Goal: Task Accomplishment & Management: Manage account settings

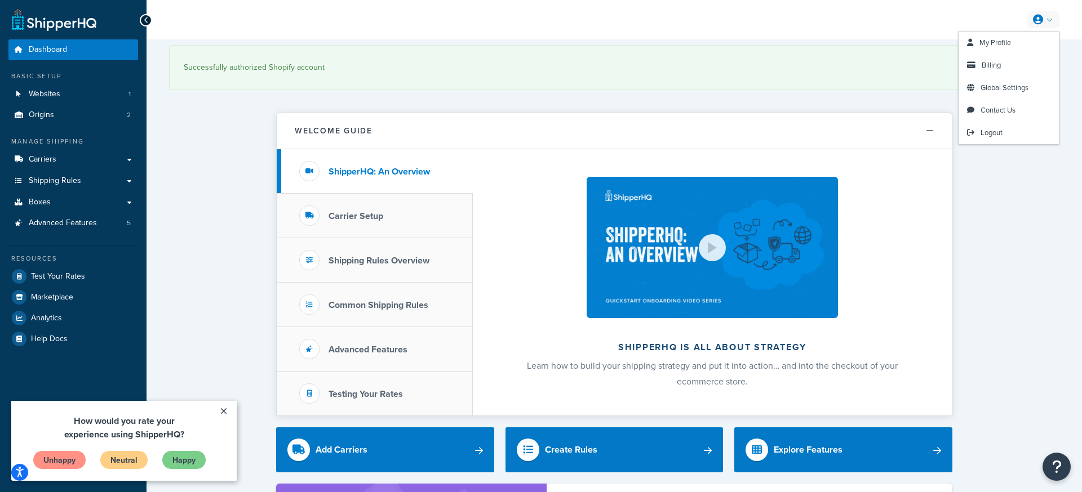
click at [1043, 20] on link at bounding box center [1043, 19] width 32 height 17
click at [997, 64] on span "Billing" at bounding box center [990, 65] width 19 height 11
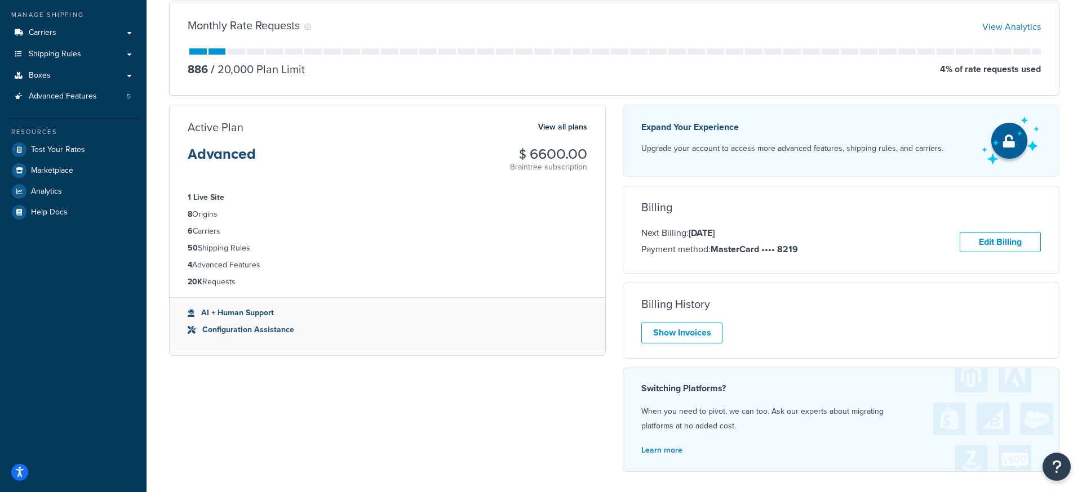
scroll to position [126, 0]
drag, startPoint x: 528, startPoint y: 156, endPoint x: 590, endPoint y: 155, distance: 62.0
click at [590, 155] on div "Active Plan View all plans Advanced $ 6600.00 Braintree subscription" at bounding box center [387, 147] width 435 height 53
drag, startPoint x: 554, startPoint y: 152, endPoint x: 537, endPoint y: 152, distance: 17.5
click at [553, 152] on h3 "$ 6600.00" at bounding box center [548, 155] width 77 height 15
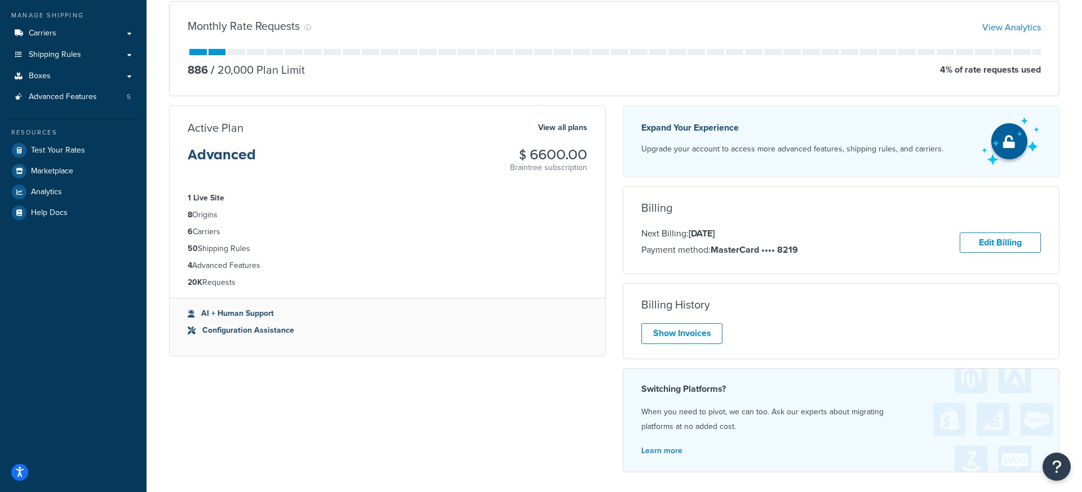
drag, startPoint x: 529, startPoint y: 154, endPoint x: 547, endPoint y: 154, distance: 18.0
click at [547, 154] on h3 "$ 6600.00" at bounding box center [548, 155] width 77 height 15
click at [567, 154] on h3 "$ 6600.00" at bounding box center [548, 155] width 77 height 15
drag, startPoint x: 582, startPoint y: 153, endPoint x: 531, endPoint y: 156, distance: 50.8
click at [531, 156] on h3 "$ 6600.00" at bounding box center [548, 155] width 77 height 15
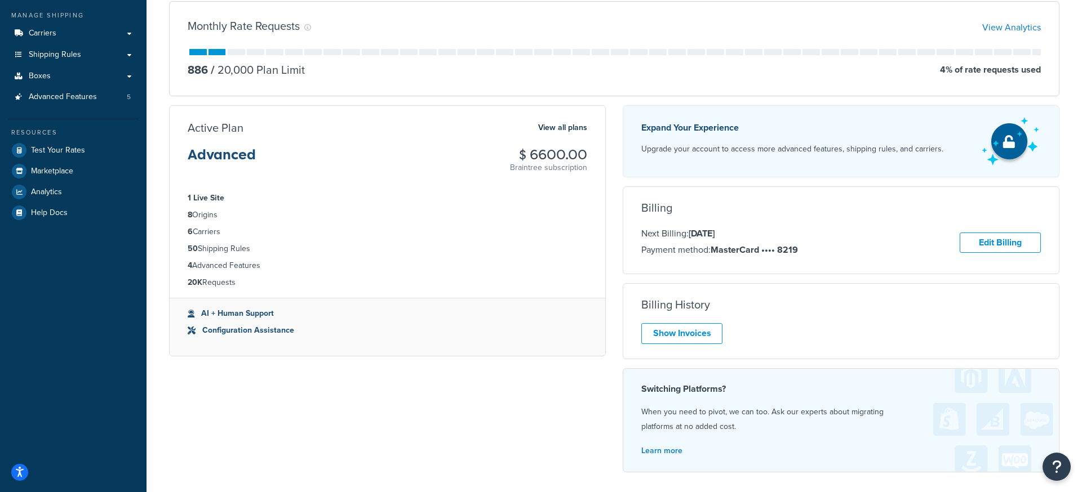
copy h3 "6600.00"
click at [603, 123] on div "Active Plan View all plans Advanced $ 6600.00 Braintree subscription" at bounding box center [387, 147] width 435 height 53
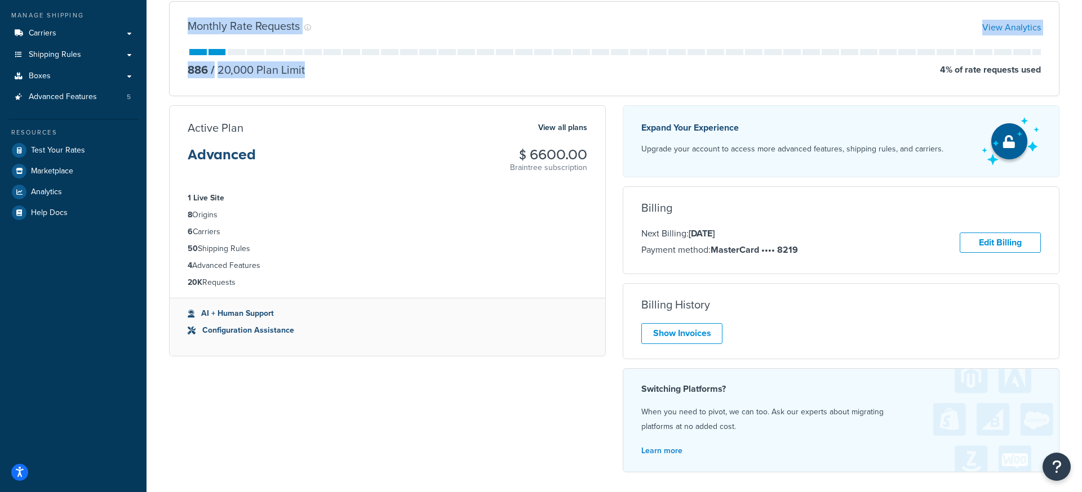
drag, startPoint x: 220, startPoint y: 32, endPoint x: 355, endPoint y: 70, distance: 140.5
click at [354, 69] on div "Monthly Rate Requests View Analytics 886 / 20,000 Plan Limit 4 % of rate reques…" at bounding box center [614, 48] width 890 height 95
drag, startPoint x: 355, startPoint y: 72, endPoint x: 184, endPoint y: 24, distance: 178.0
click at [184, 24] on div "Monthly Rate Requests View Analytics 886 / 20,000 Plan Limit 4 % of rate reques…" at bounding box center [614, 48] width 890 height 95
drag, startPoint x: 184, startPoint y: 23, endPoint x: 353, endPoint y: 73, distance: 176.8
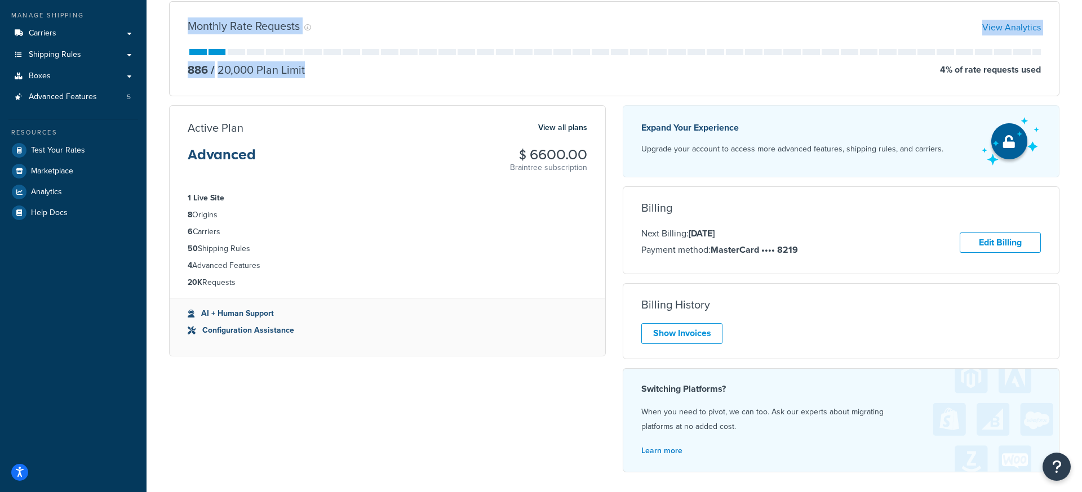
click at [352, 73] on div "Monthly Rate Requests View Analytics 886 / 20,000 Plan Limit 4 % of rate reques…" at bounding box center [614, 48] width 890 height 95
click at [353, 73] on div "886 / 20,000 Plan Limit 4 % of rate requests used" at bounding box center [614, 70] width 853 height 16
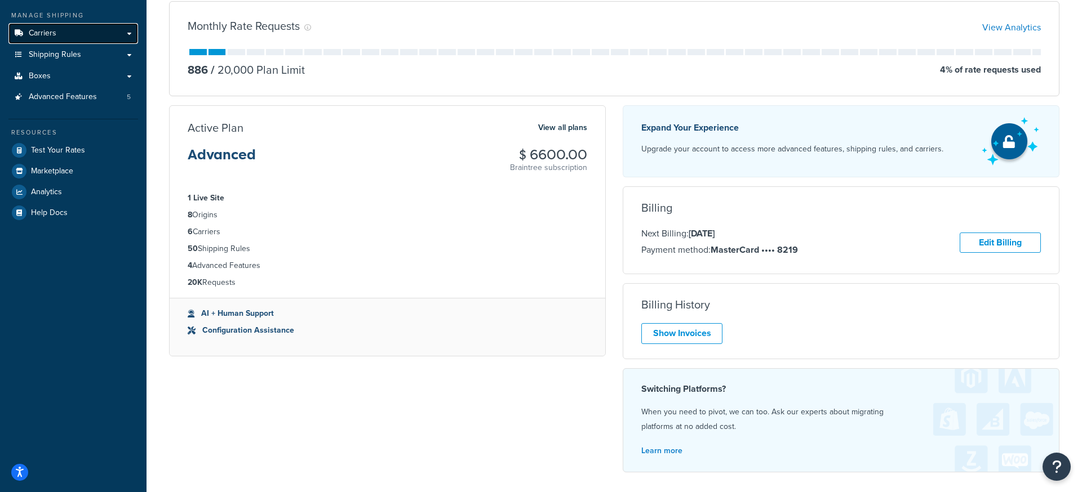
click at [59, 36] on link "Carriers" at bounding box center [73, 33] width 130 height 21
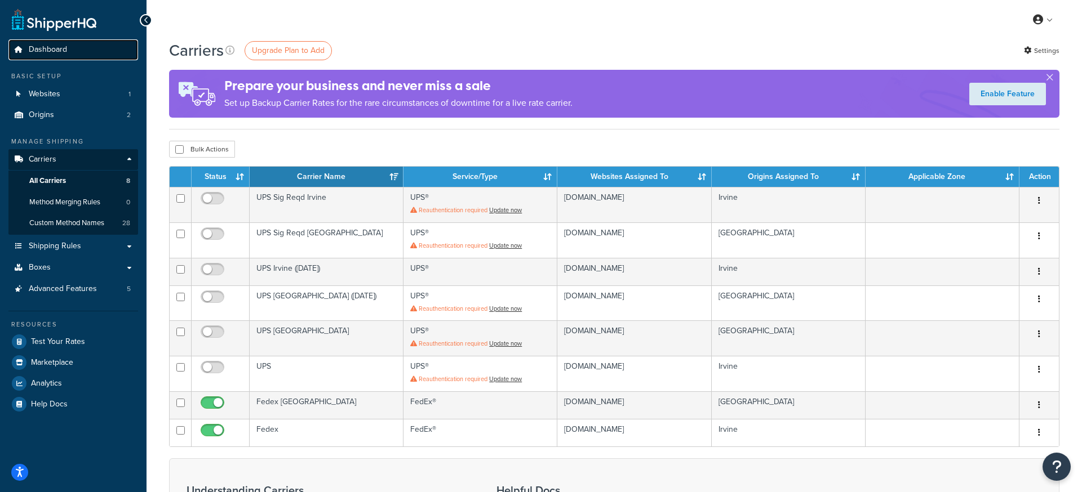
click at [54, 45] on span "Dashboard" at bounding box center [48, 50] width 38 height 10
